Goal: Task Accomplishment & Management: Use online tool/utility

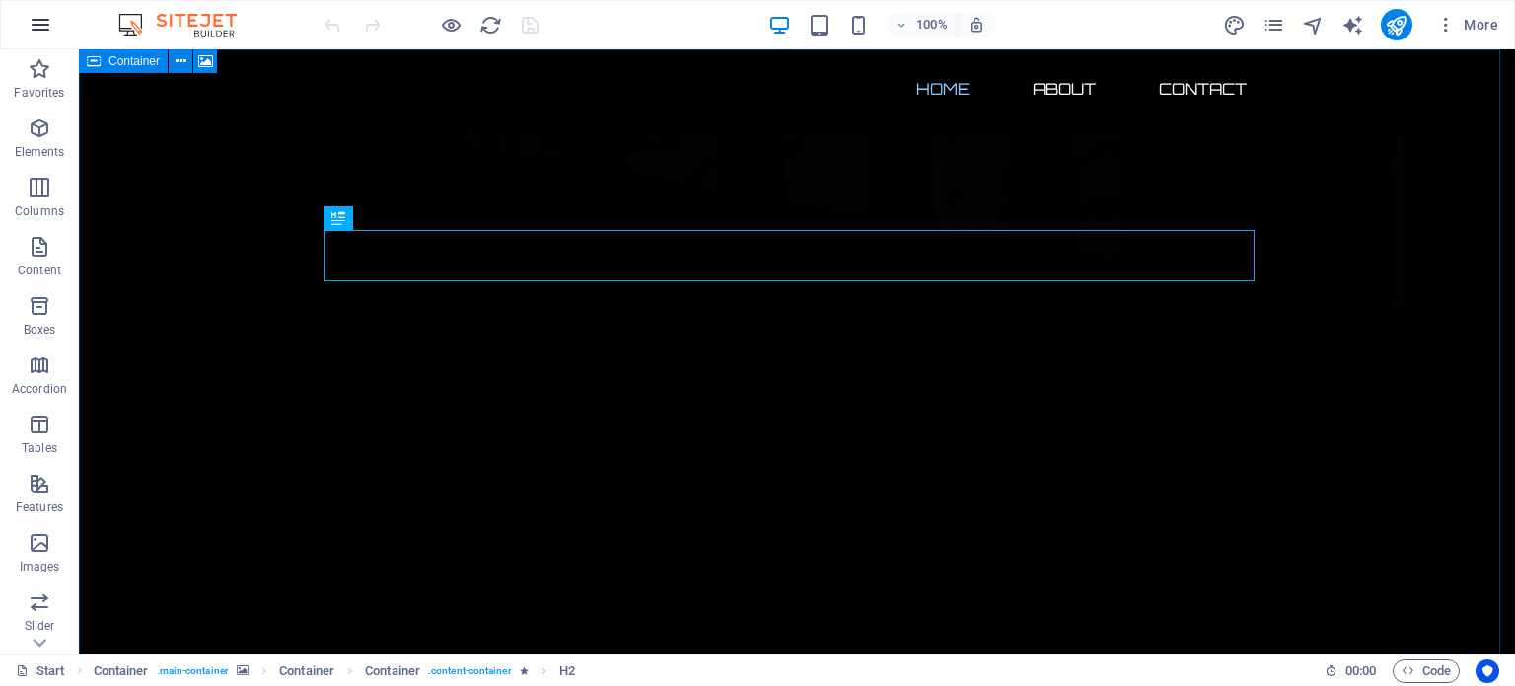
click at [41, 27] on icon "button" at bounding box center [41, 25] width 24 height 24
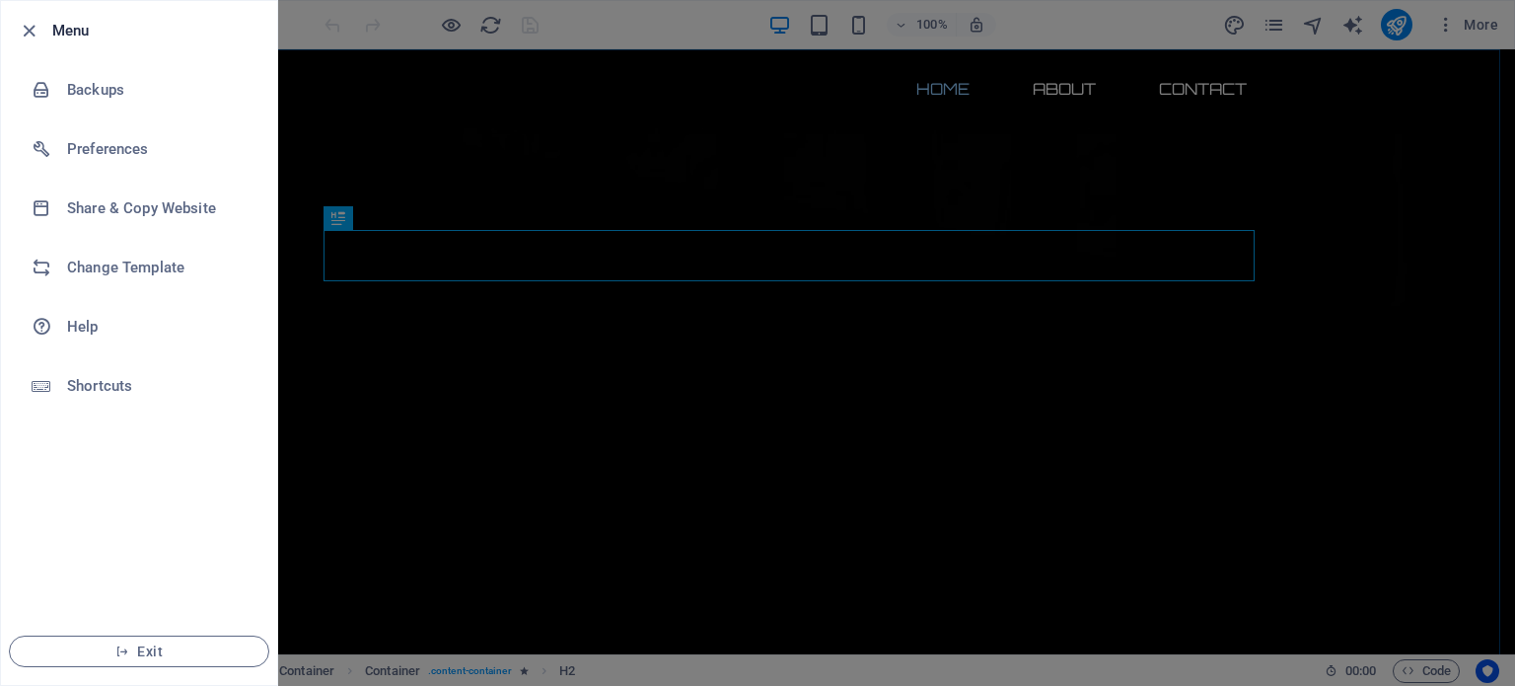
click at [52, 27] on h6 "Menu" at bounding box center [156, 31] width 209 height 24
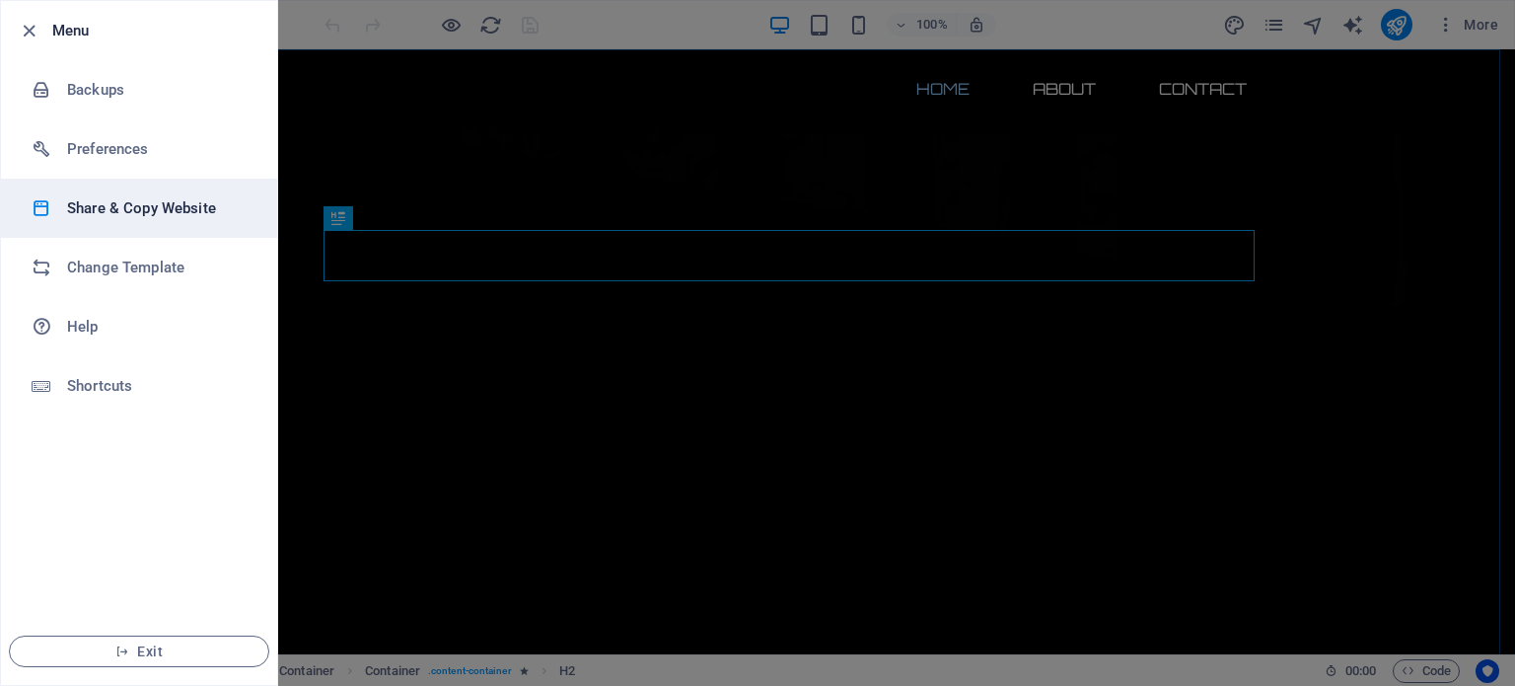
click at [160, 203] on h6 "Share & Copy Website" at bounding box center [158, 208] width 182 height 24
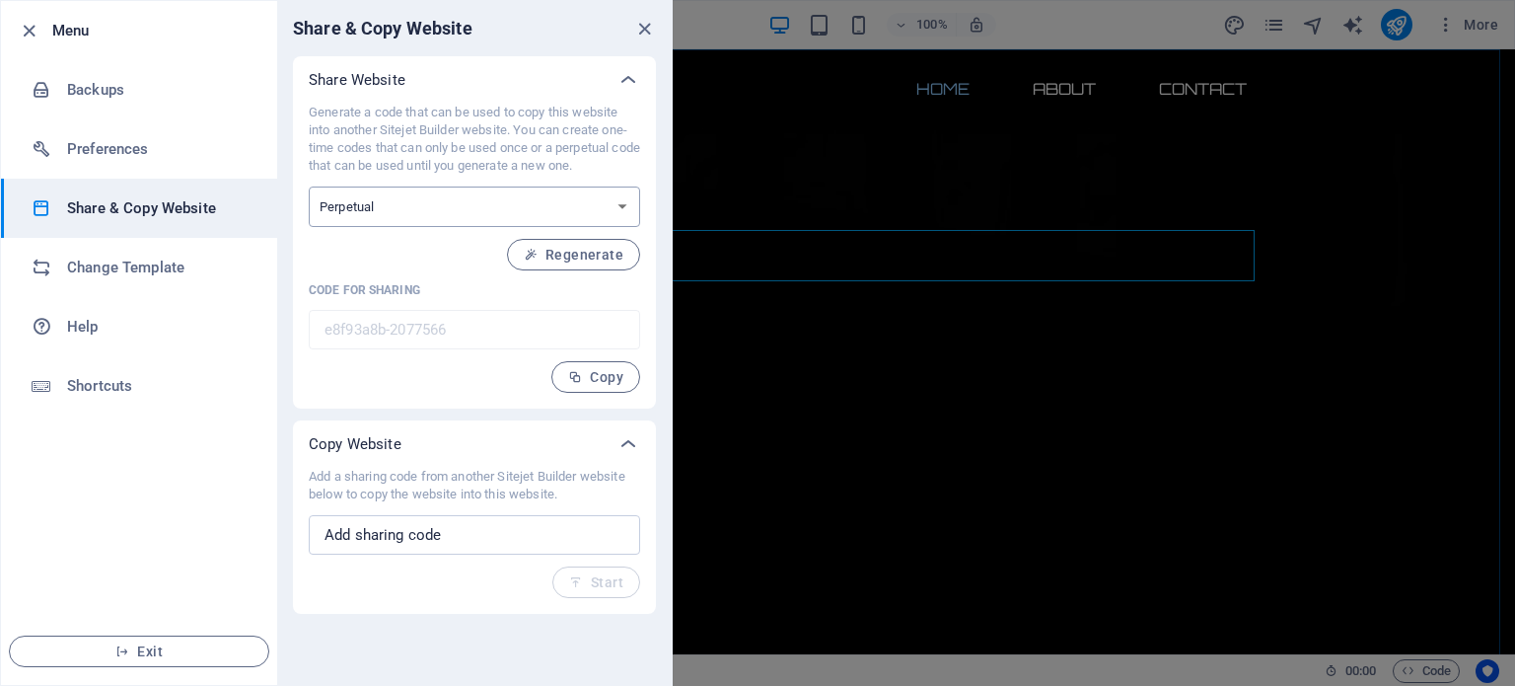
click at [622, 200] on select "One-time Perpetual" at bounding box center [474, 206] width 331 height 40
select select "onetime"
click at [309, 186] on select "One-time Perpetual" at bounding box center [474, 206] width 331 height 40
click at [624, 203] on select "One-time Perpetual" at bounding box center [474, 206] width 331 height 40
select select "perpetual"
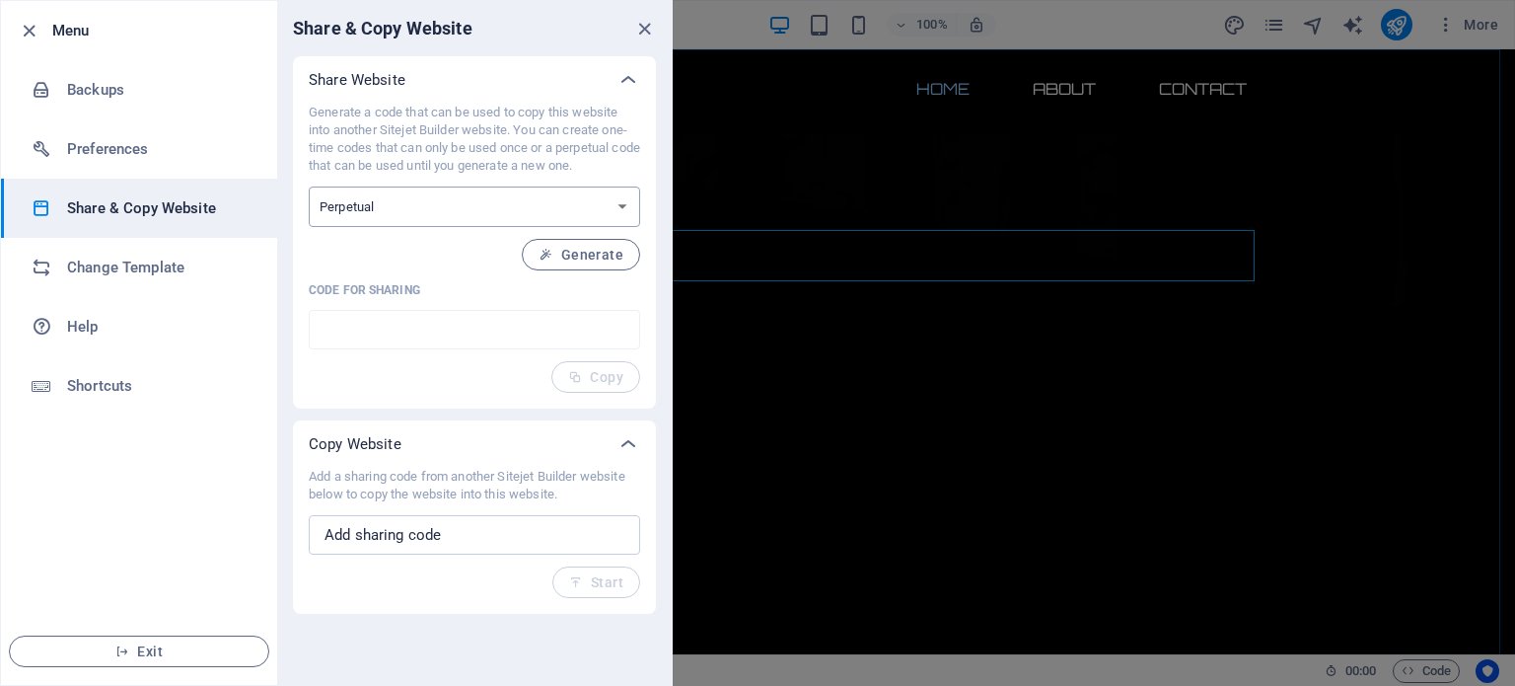
click at [309, 186] on select "One-time Perpetual" at bounding box center [474, 206] width 331 height 40
type input "e8f93a8b-2077566"
click at [610, 378] on span "Copy" at bounding box center [595, 377] width 55 height 16
click at [643, 29] on icon "close" at bounding box center [644, 29] width 23 height 23
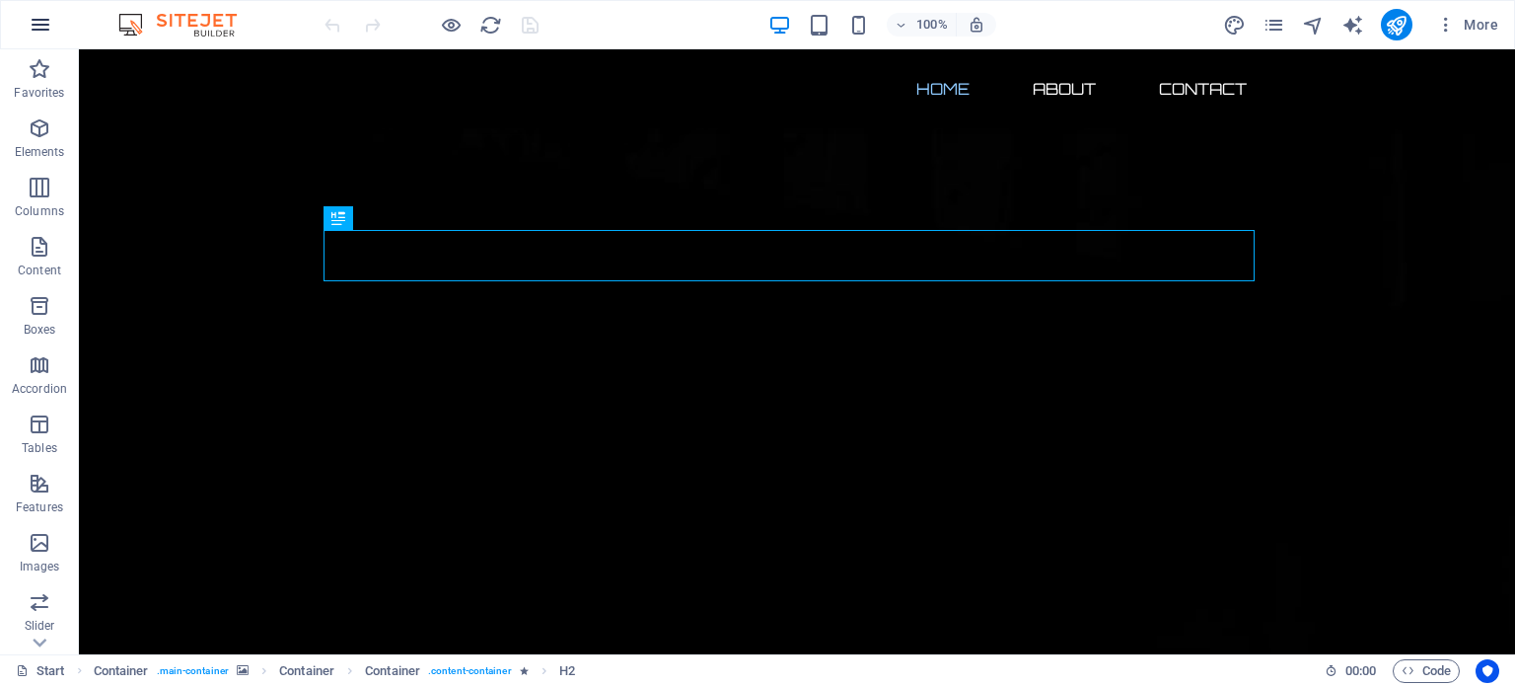
click at [44, 27] on icon "button" at bounding box center [41, 25] width 24 height 24
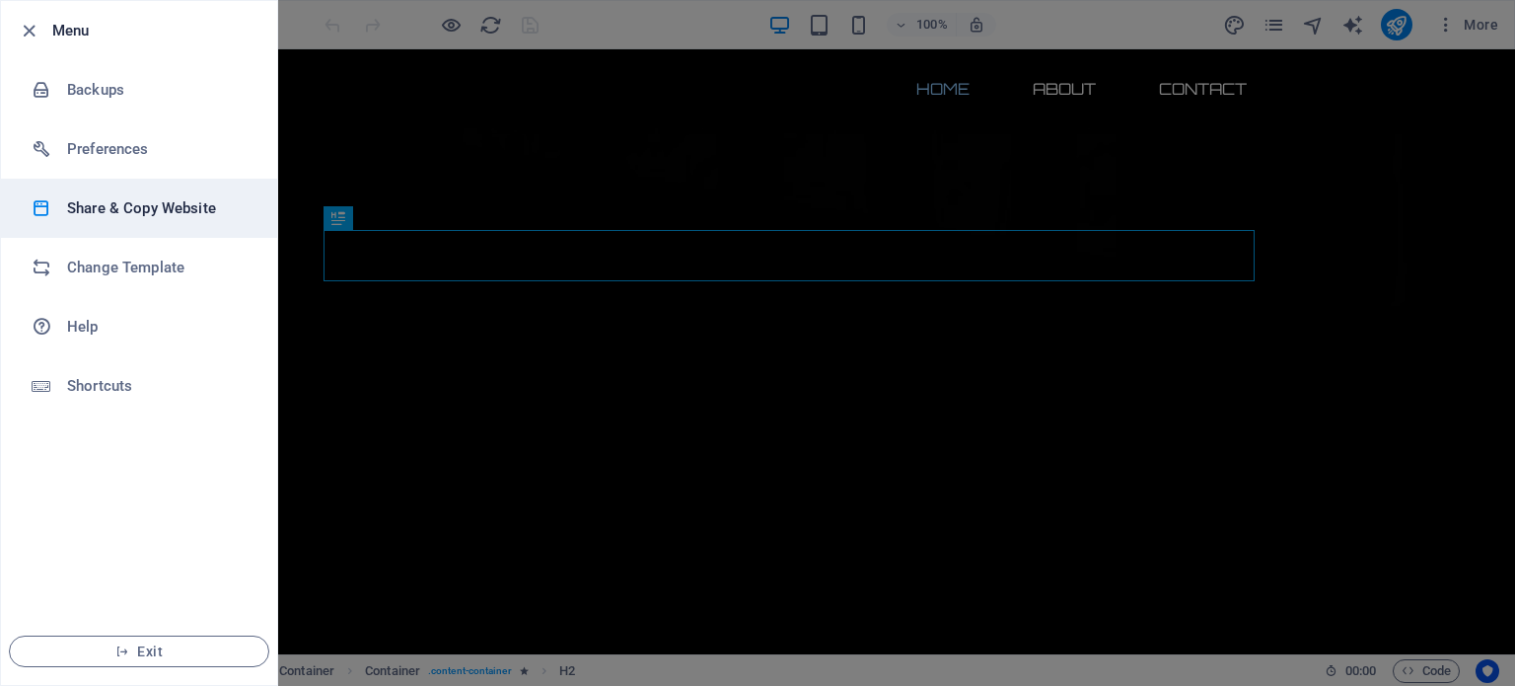
click at [154, 209] on h6 "Share & Copy Website" at bounding box center [158, 208] width 182 height 24
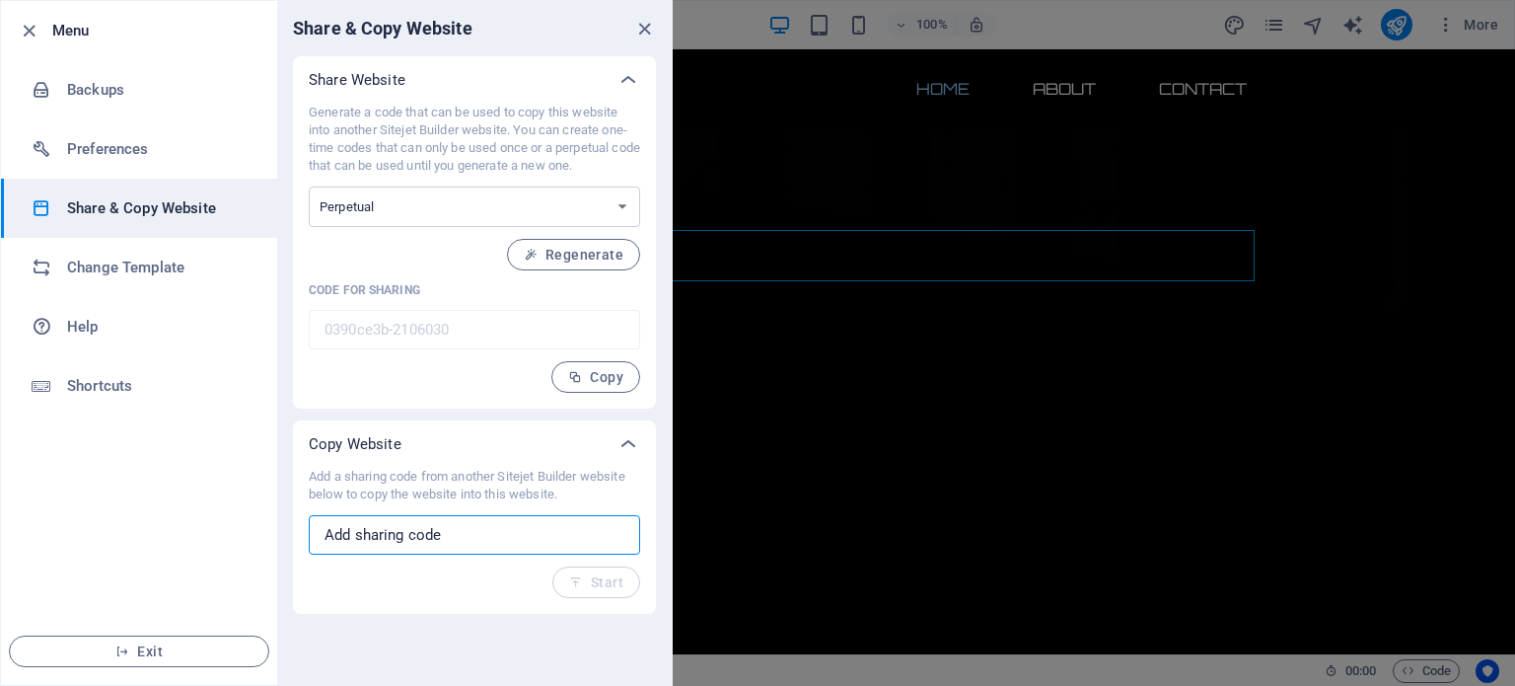
click at [470, 532] on input "text" at bounding box center [474, 534] width 331 height 39
paste input "e8f93a8b-2077566"
type input "e8f93a8b-2077566"
click at [591, 582] on span "Start" at bounding box center [596, 582] width 54 height 16
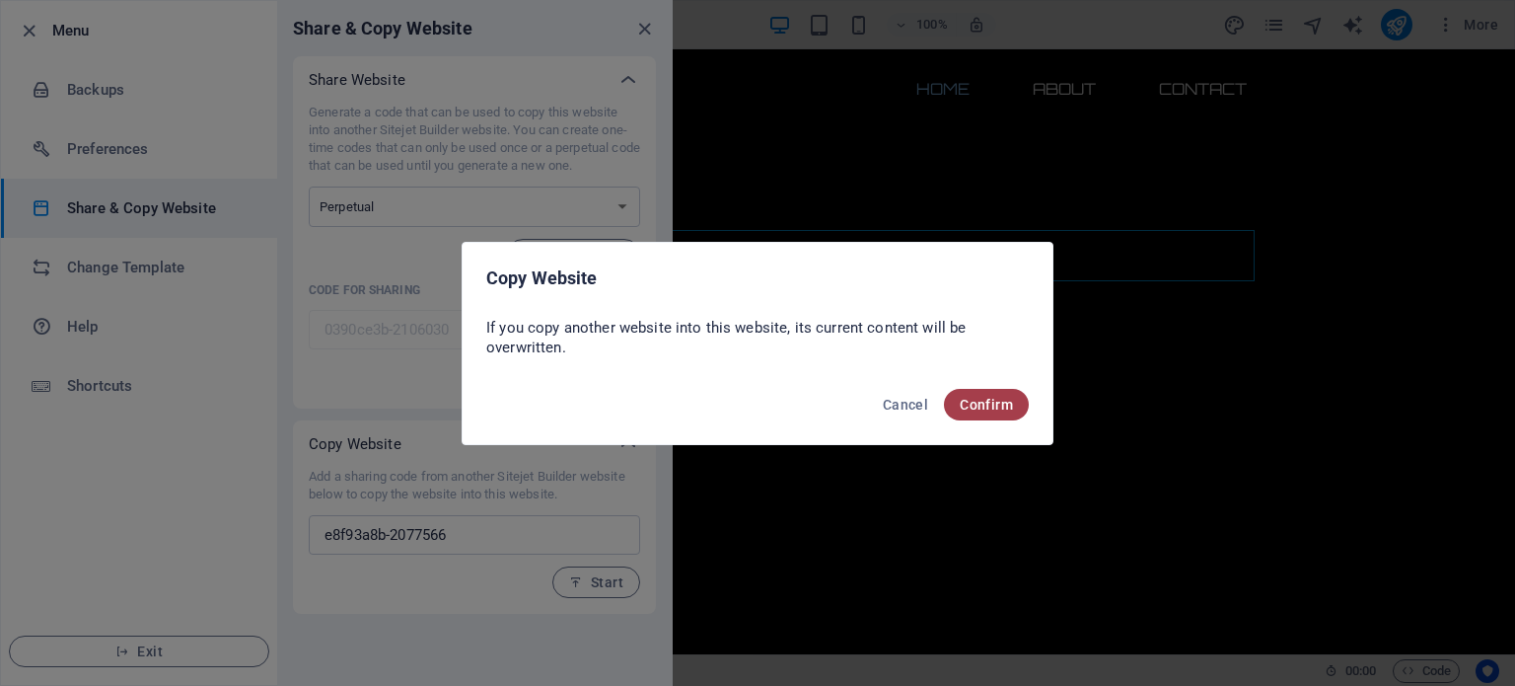
click at [994, 403] on span "Confirm" at bounding box center [986, 405] width 53 height 16
